Goal: Task Accomplishment & Management: Use online tool/utility

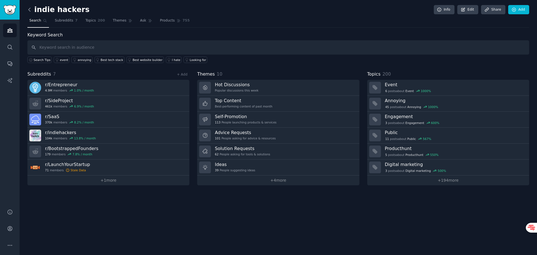
click at [29, 10] on icon at bounding box center [30, 9] width 2 height 3
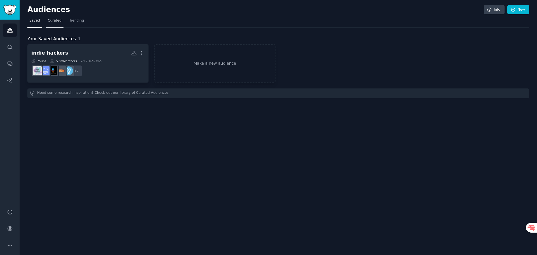
click at [51, 21] on span "Curated" at bounding box center [55, 20] width 14 height 5
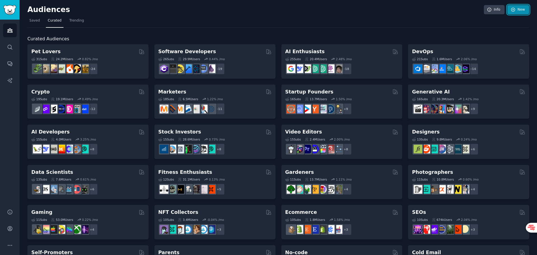
click at [518, 8] on link "New" at bounding box center [518, 10] width 22 height 10
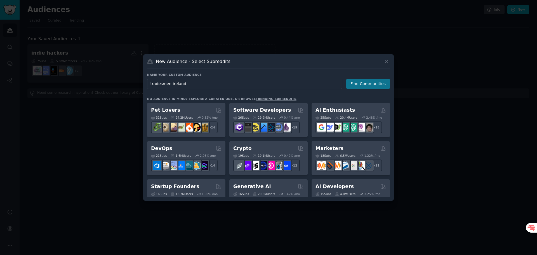
type input "tradesmen ireland"
click at [372, 86] on button "Find Communities" at bounding box center [368, 84] width 44 height 10
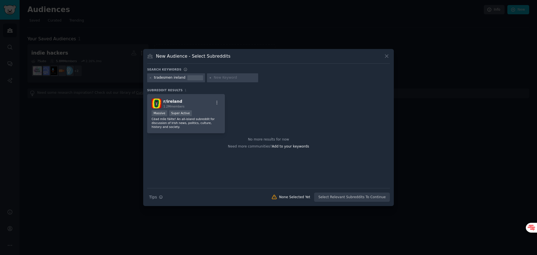
click at [176, 78] on div "tradesmen ireland" at bounding box center [169, 77] width 31 height 5
click at [183, 68] on icon at bounding box center [185, 69] width 4 height 4
click at [176, 78] on div "tradesmen ireland" at bounding box center [169, 77] width 31 height 5
click at [150, 77] on icon at bounding box center [150, 77] width 1 height 1
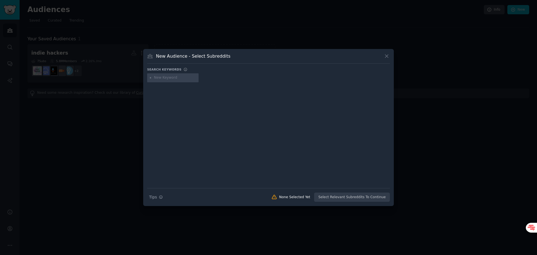
click at [159, 78] on input "text" at bounding box center [175, 77] width 42 height 5
type input "tradesmen"
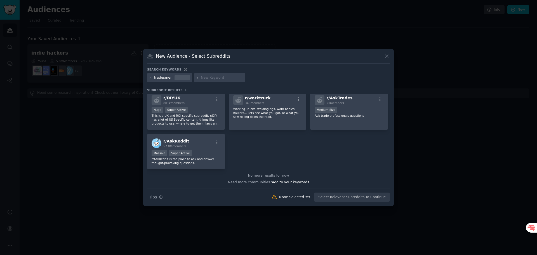
scroll to position [91, 0]
click at [384, 53] on button at bounding box center [386, 56] width 6 height 6
